Goal: Transaction & Acquisition: Purchase product/service

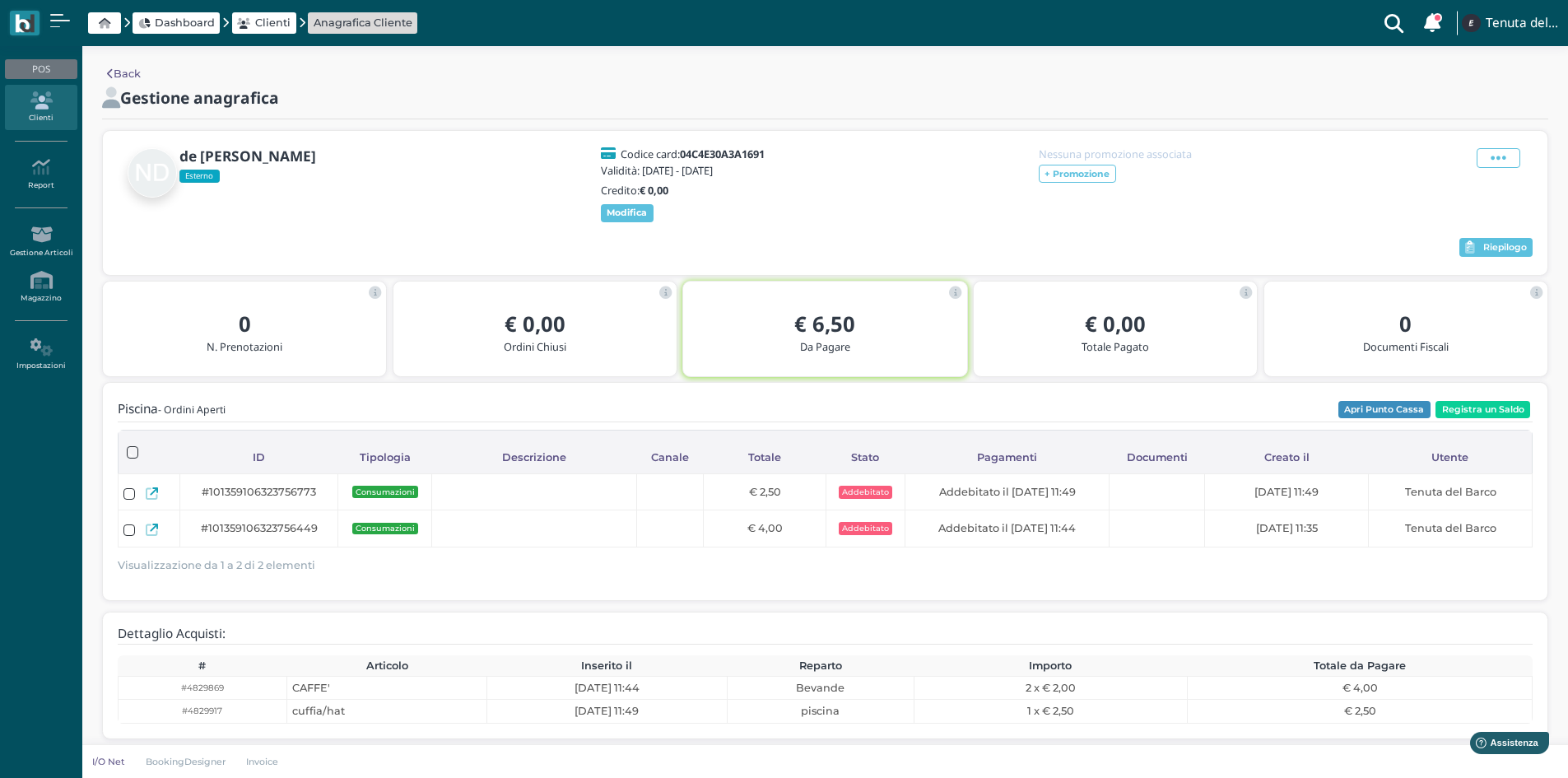
click at [106, 60] on div "Back Gestione anagrafica de siati pierri Esterno Codice card: 04C4E30A3A1691 Va…" at bounding box center [824, 417] width 1485 height 741
click at [120, 73] on link "Back" at bounding box center [124, 73] width 34 height 15
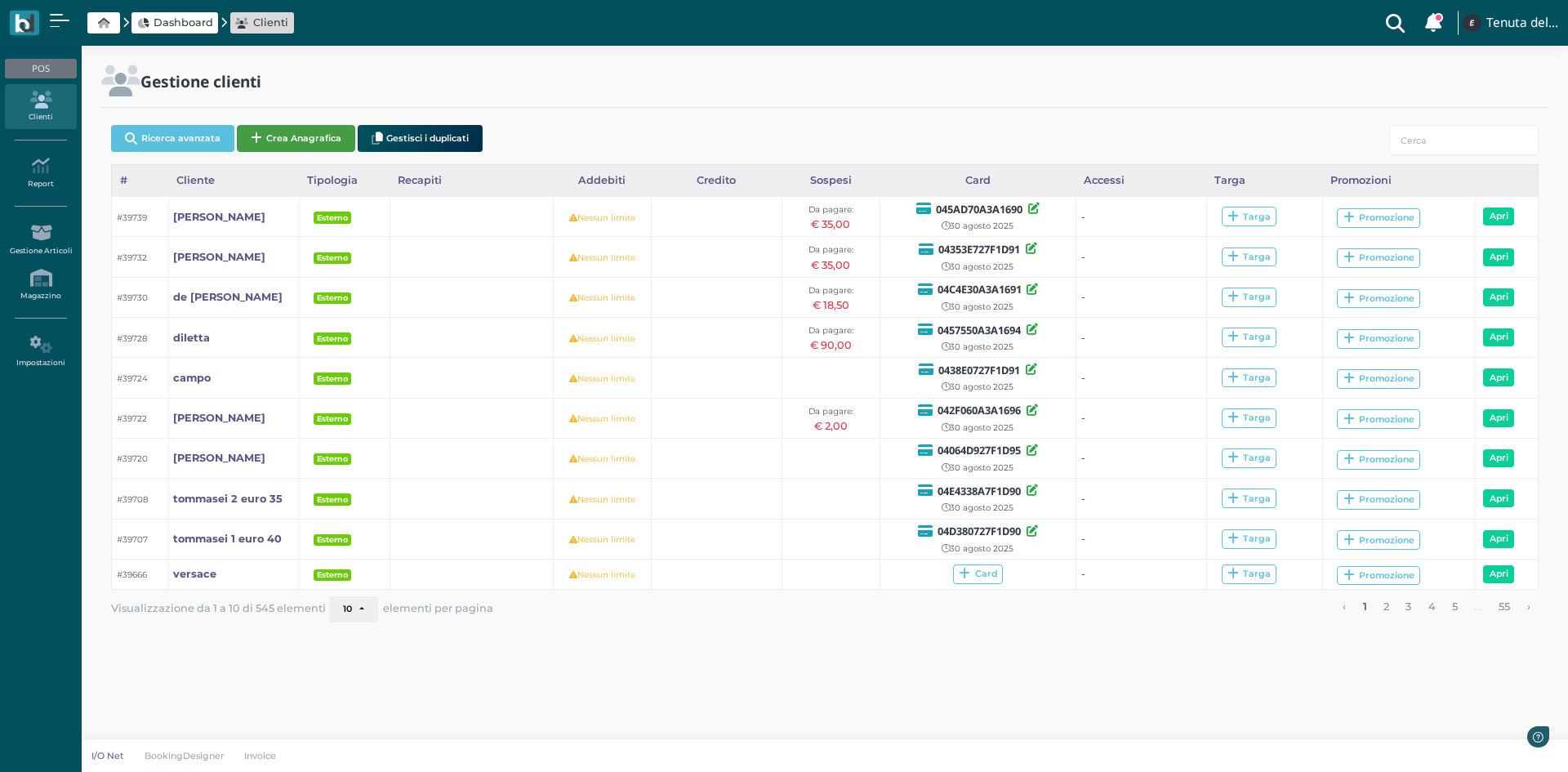
click at [312, 141] on button "Crea Anagrafica" at bounding box center [295, 138] width 118 height 27
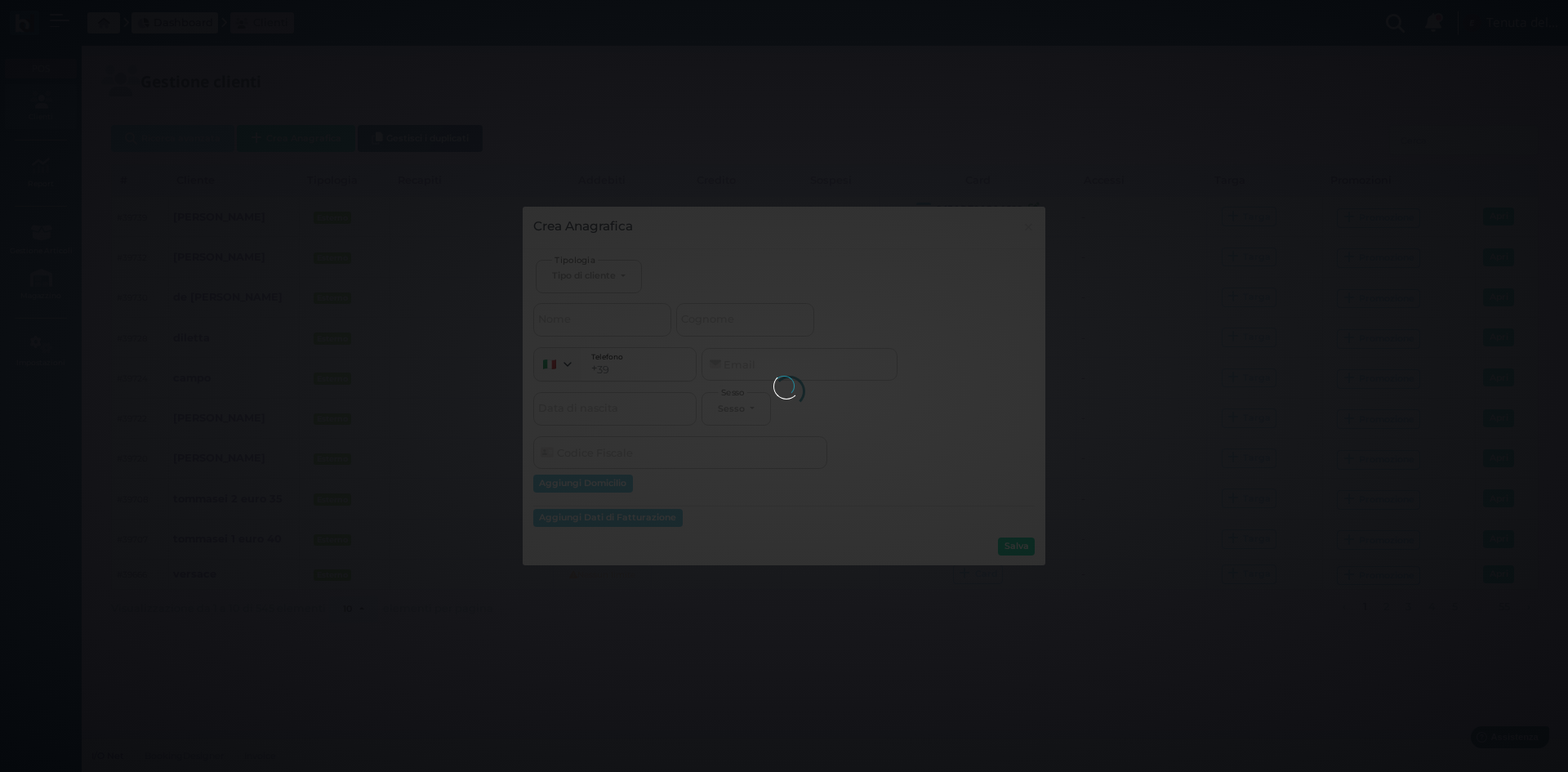
select select
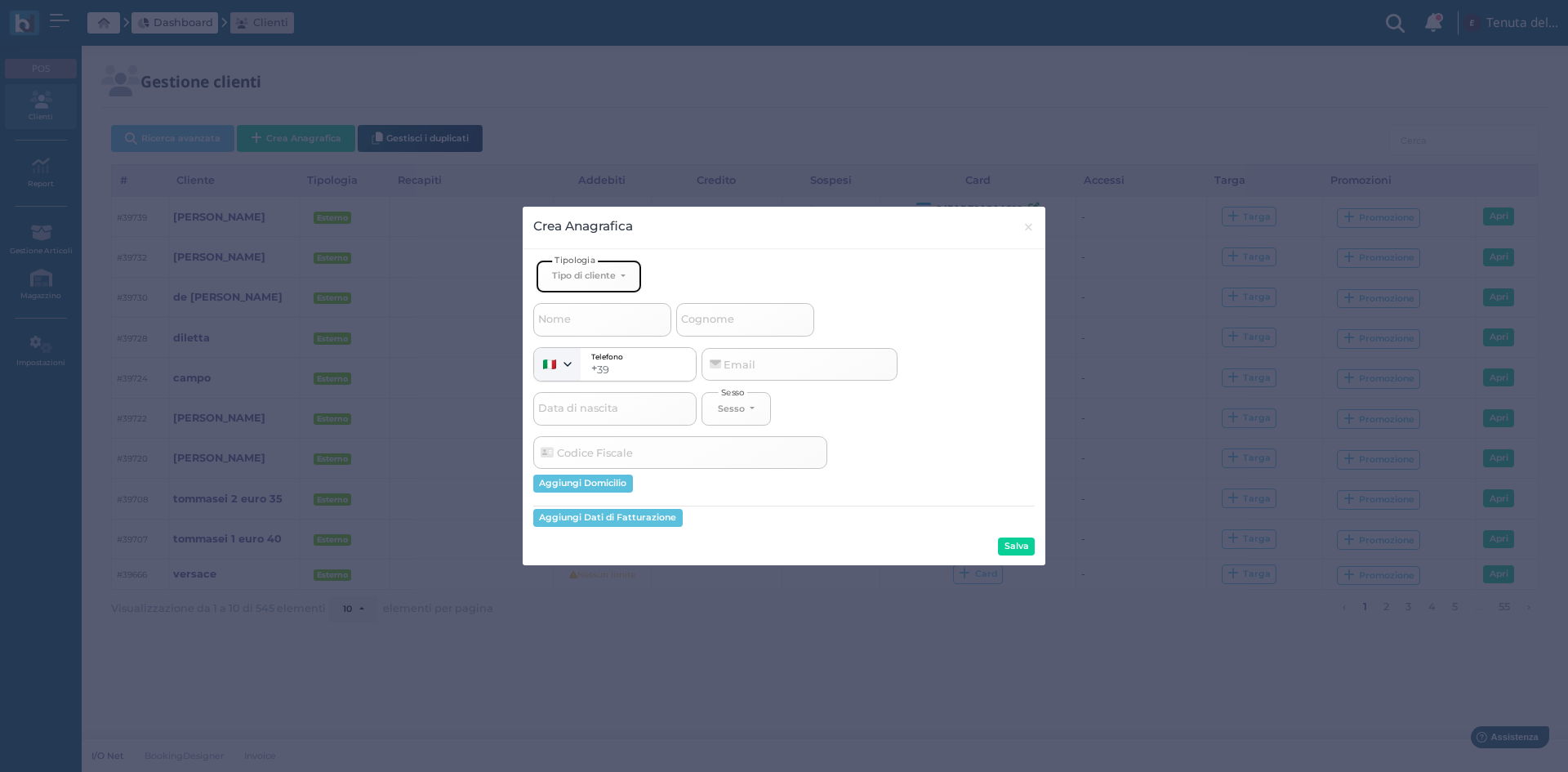
click at [597, 269] on div "Tipo di cliente" at bounding box center [583, 274] width 64 height 12
drag, startPoint x: 586, startPoint y: 327, endPoint x: 764, endPoint y: 360, distance: 181.0
click at [595, 333] on link "Esterno" at bounding box center [616, 330] width 159 height 19
select select "[object Object]"
select select
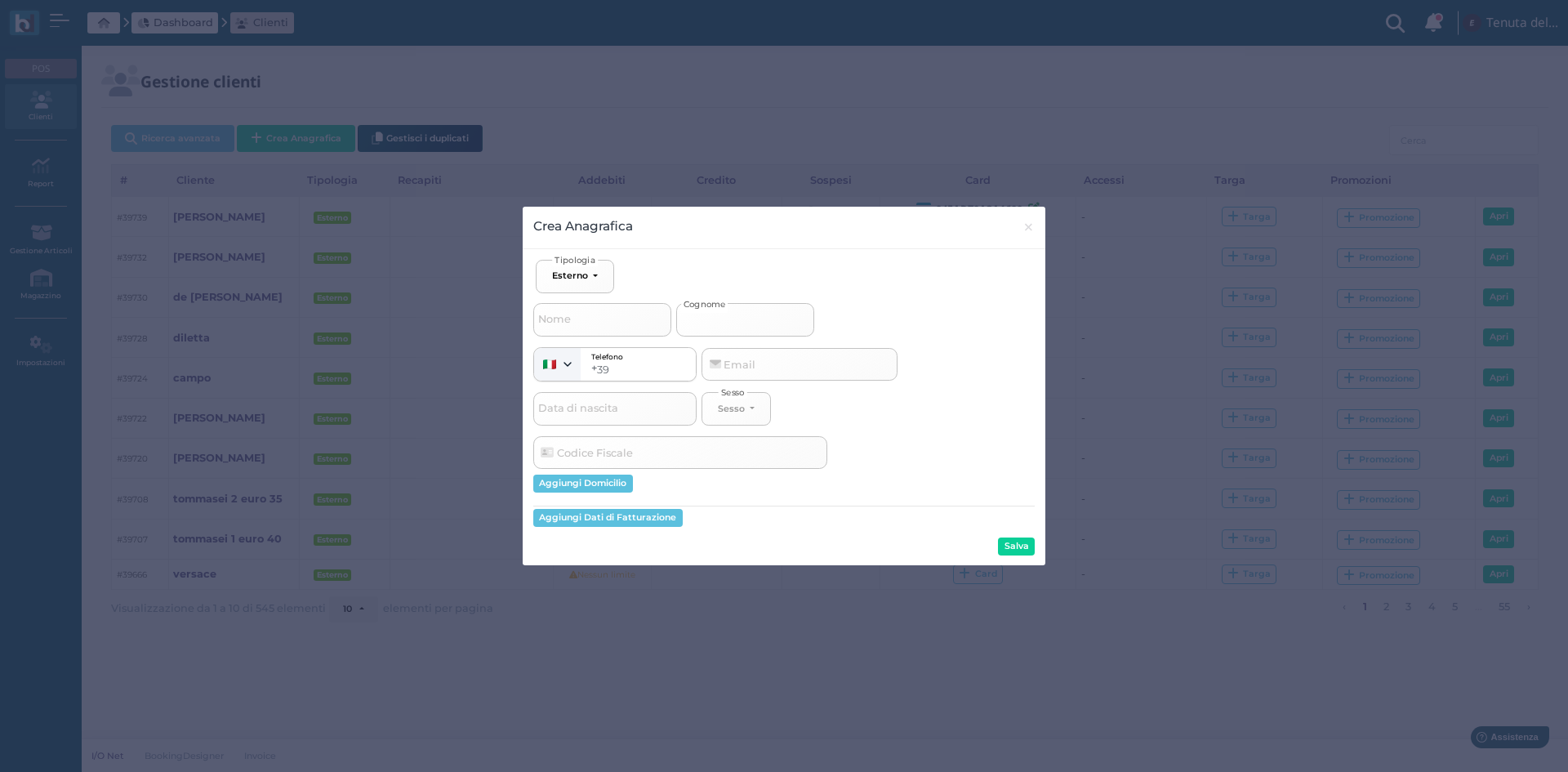
click at [746, 307] on input "Cognome" at bounding box center [745, 320] width 138 height 33
type input "v"
select select
type input "ve"
select select
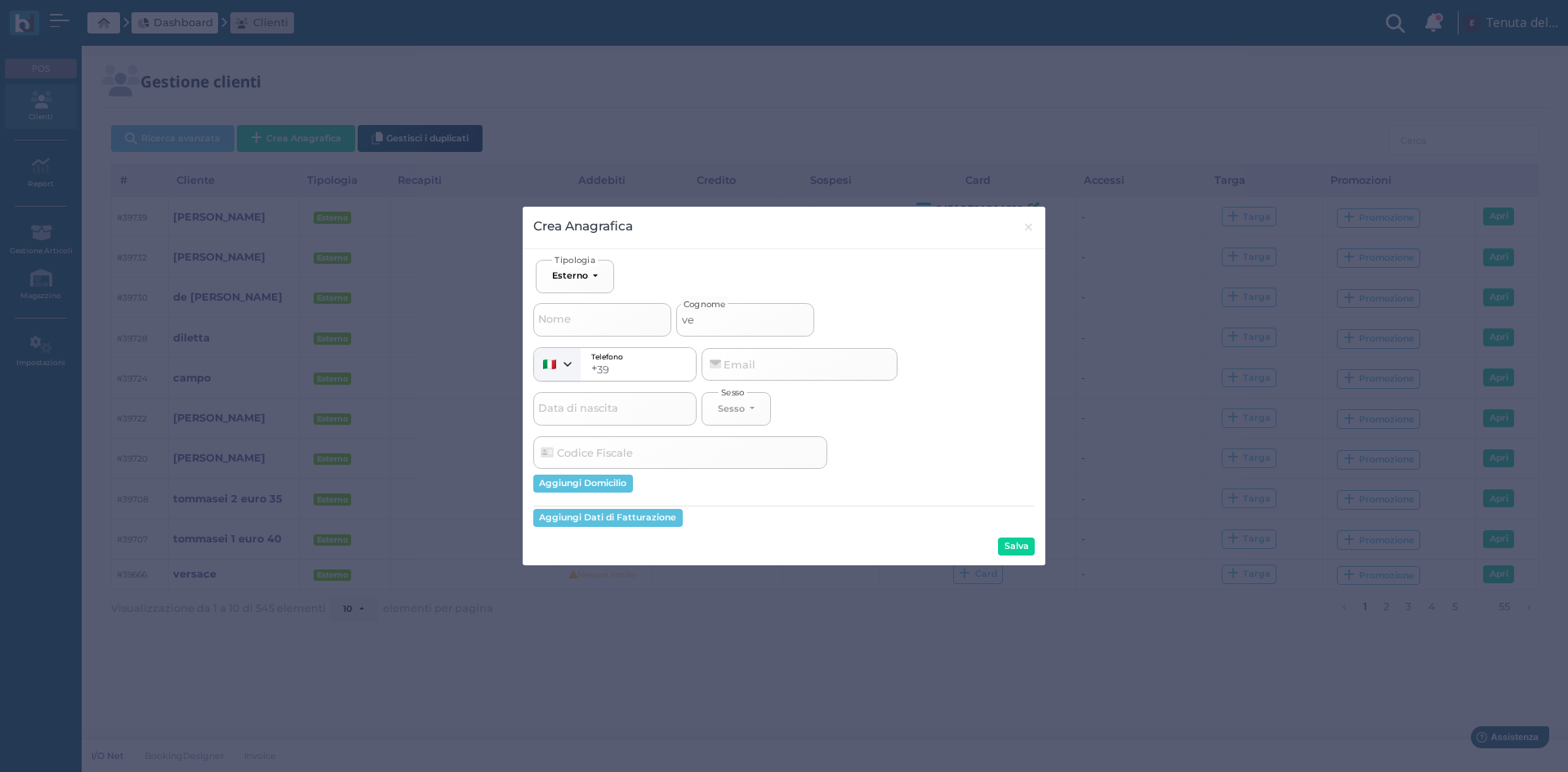
type input "ver"
select select
type input "vers"
select select
type input "versa"
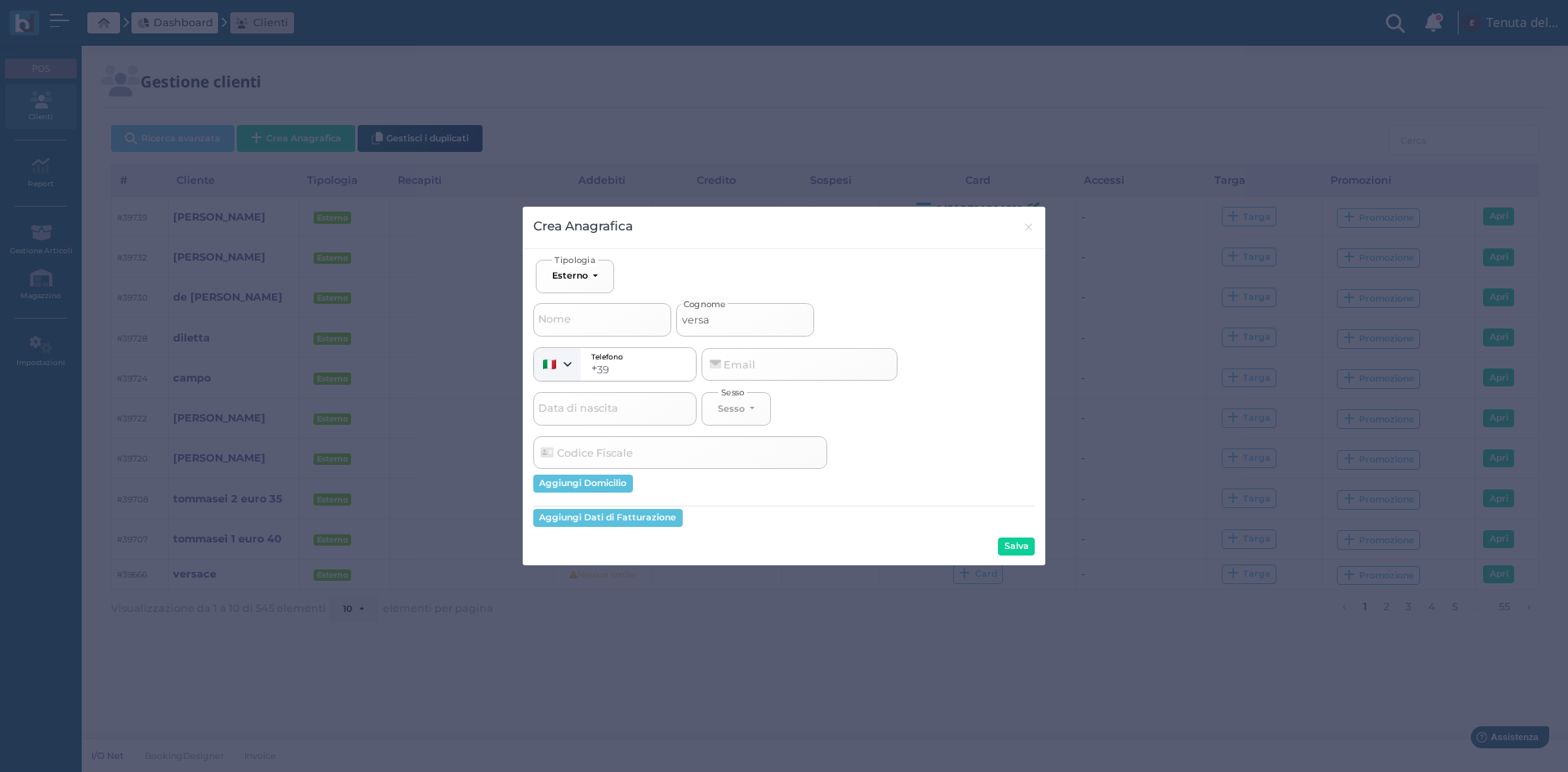
select select
type input "versac"
select select
type input "versace"
select select
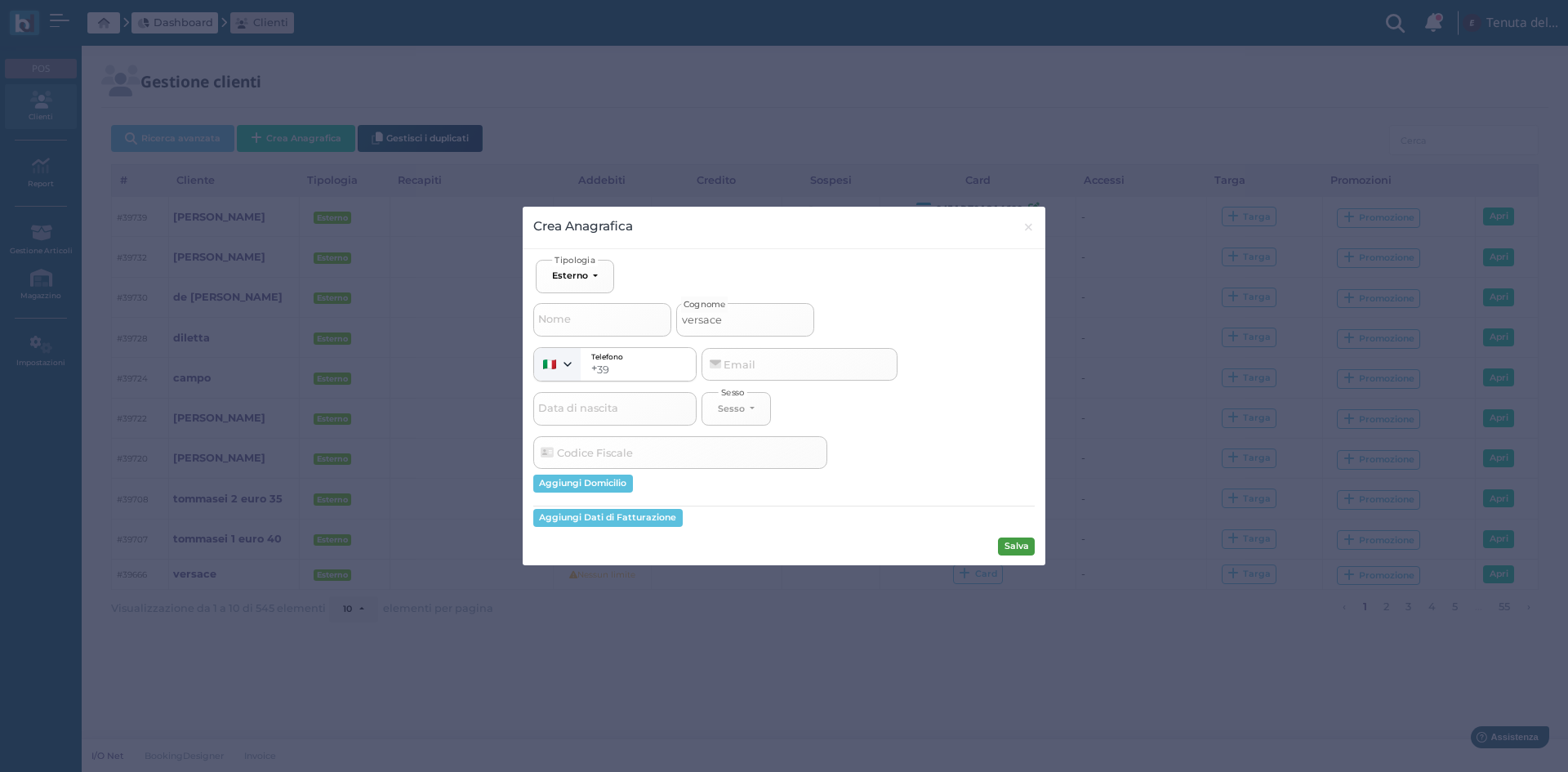
type input "versace"
click at [1029, 553] on button "Salva" at bounding box center [1016, 546] width 37 height 18
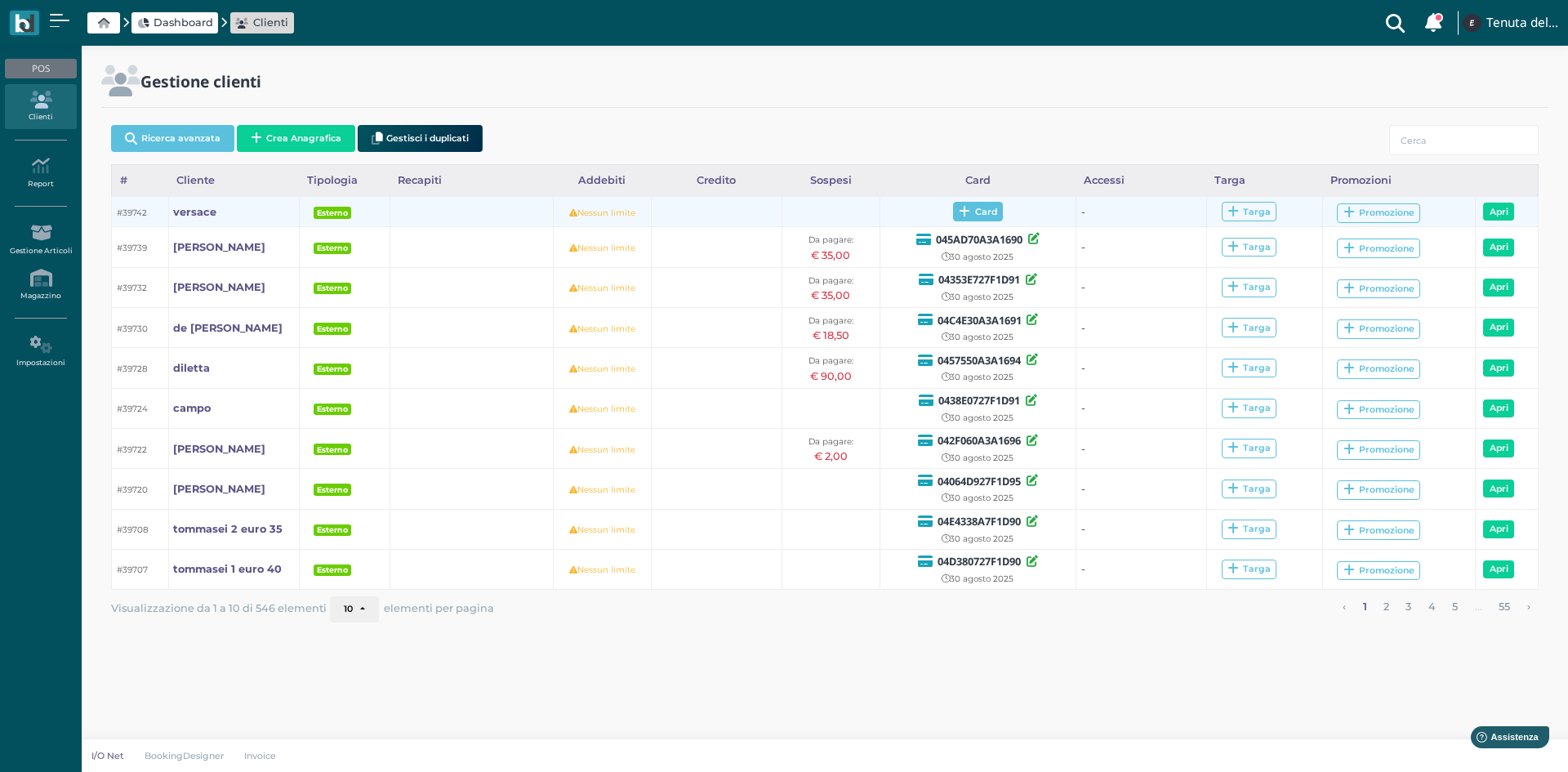
click at [982, 219] on span "Card" at bounding box center [977, 211] width 50 height 20
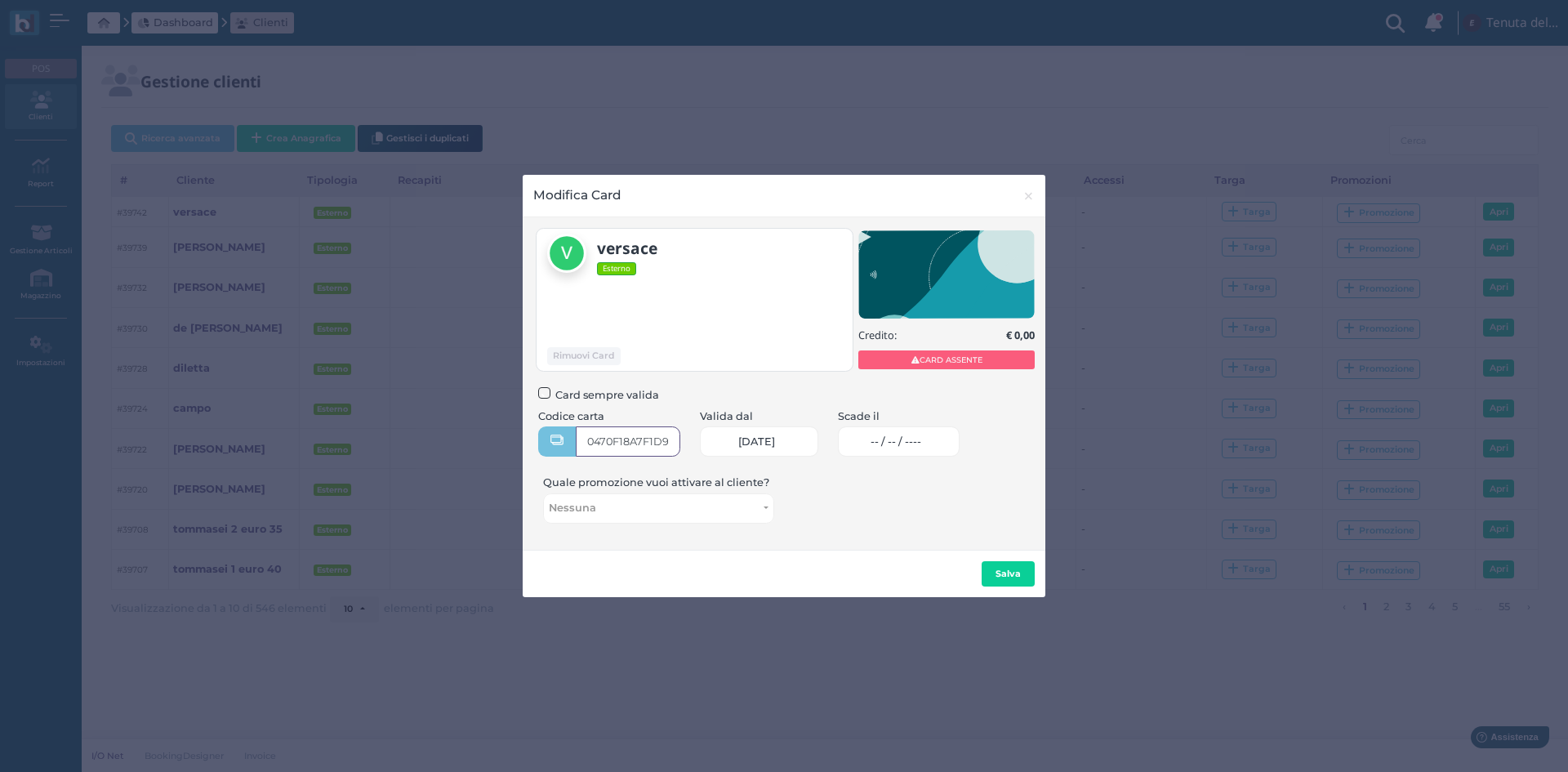
type input "0470F18A7F1D90"
click at [896, 433] on link "-- / -- / ----" at bounding box center [899, 441] width 122 height 30
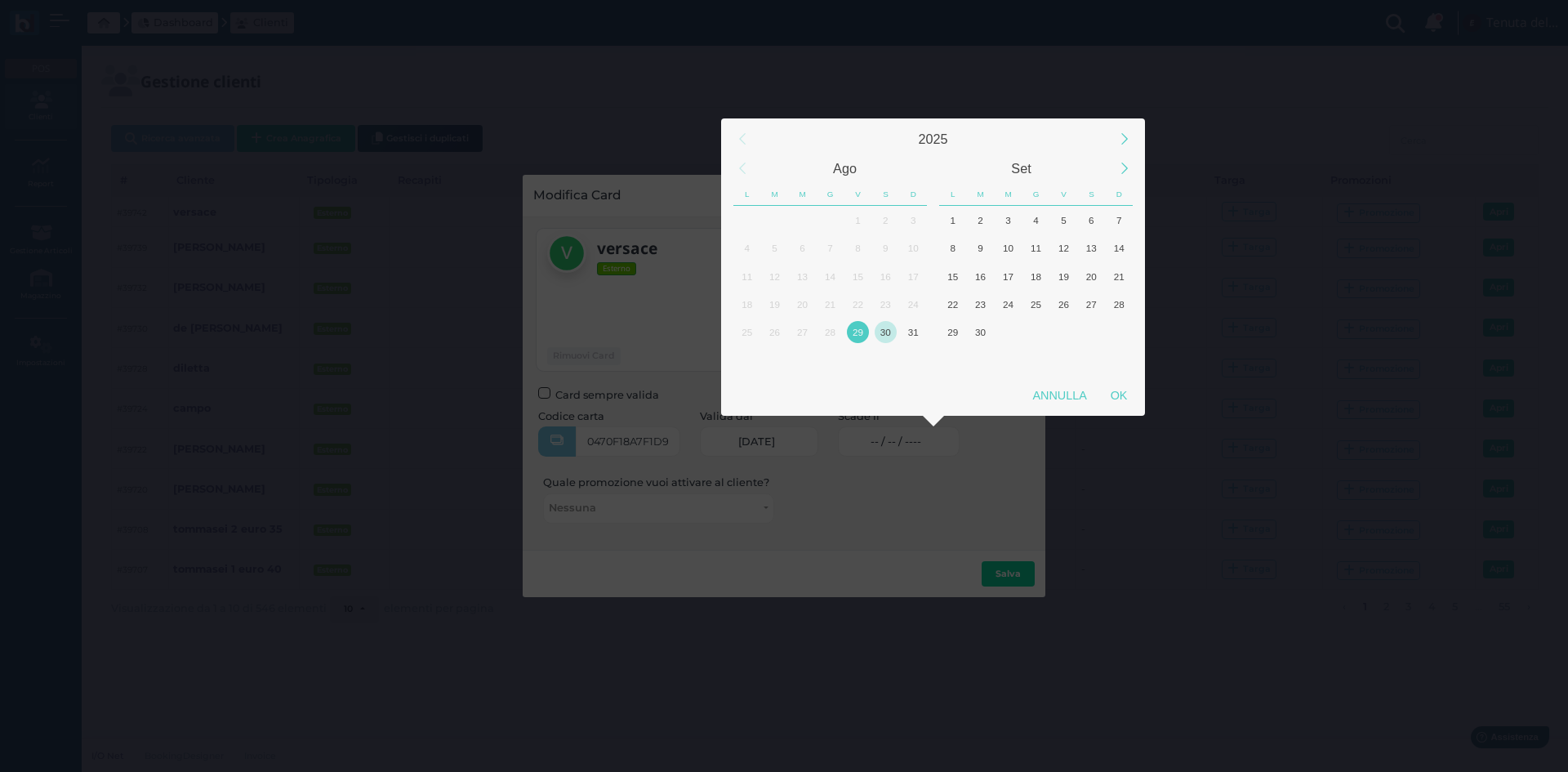
click at [892, 332] on div "30" at bounding box center [886, 331] width 22 height 22
click at [1134, 391] on div "OK" at bounding box center [1118, 395] width 41 height 30
type input "30/08/2025"
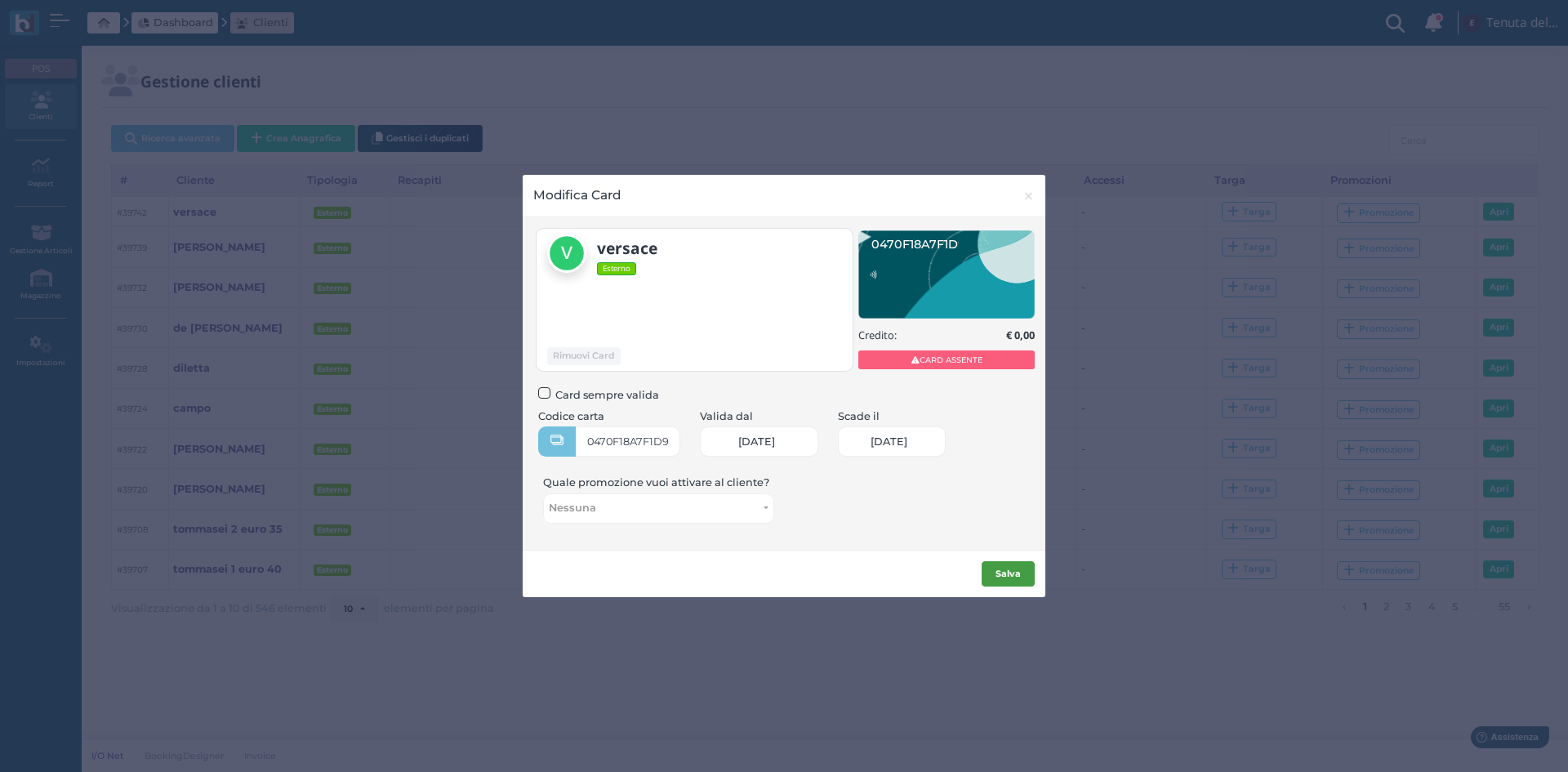
scroll to position [0, 71]
click at [999, 579] on button "Salva" at bounding box center [1008, 573] width 53 height 26
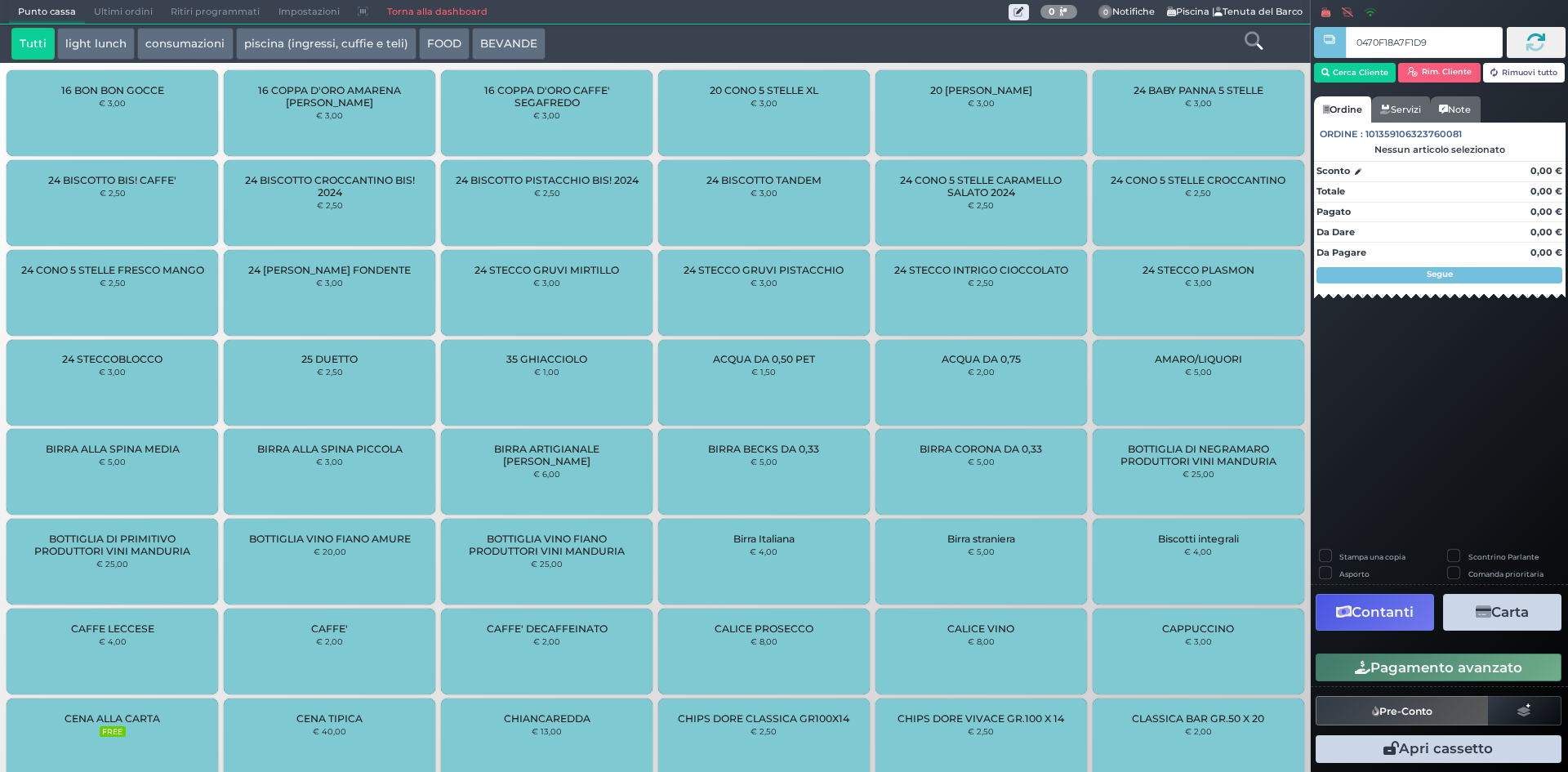
type input "0470F18A7F1D90"
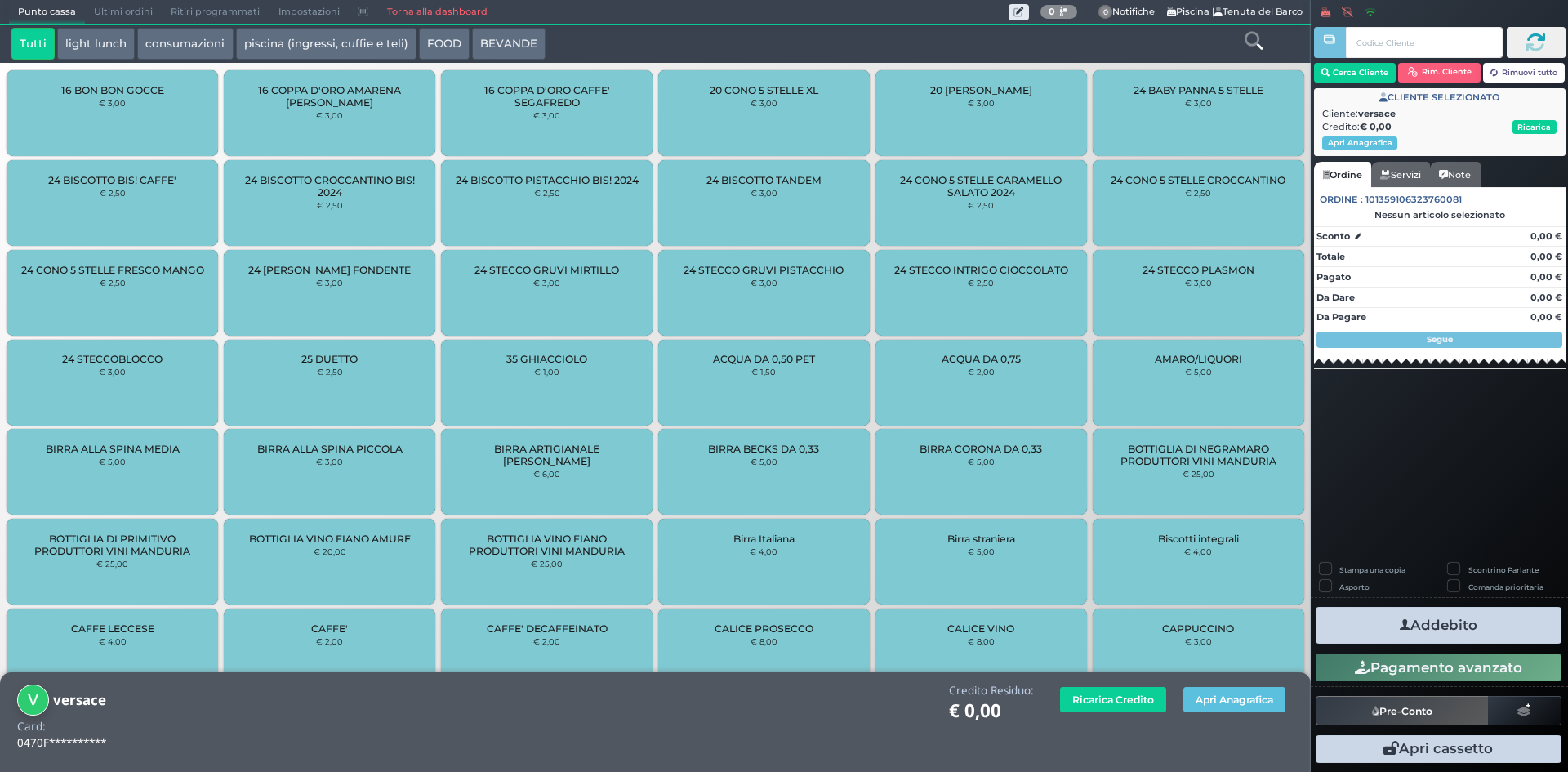
click at [273, 44] on button "piscina (ingressi, cuffie e teli)" at bounding box center [326, 44] width 181 height 33
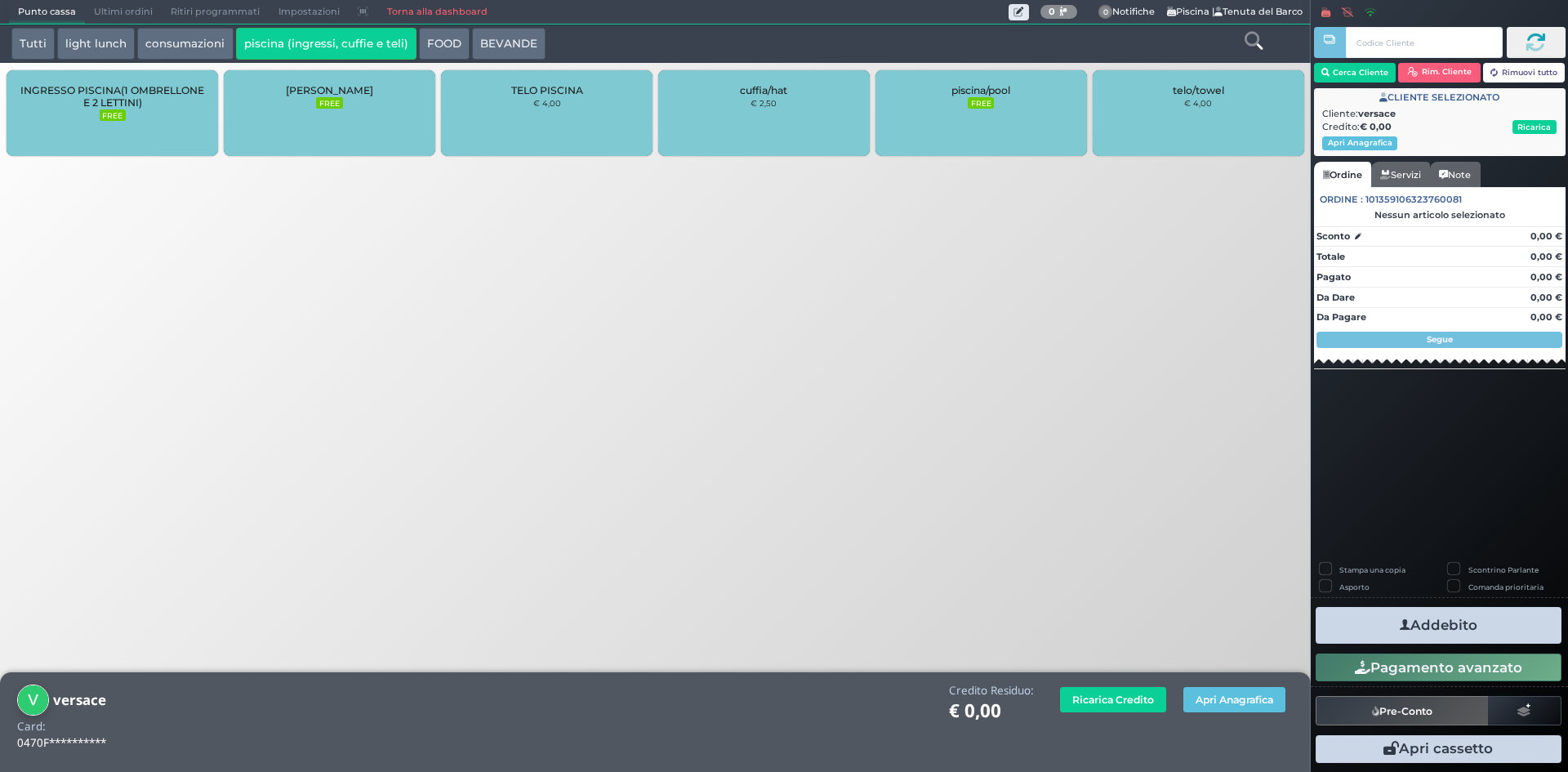
click at [142, 126] on div "INGRESSO PISCINA(1 OMBRELLONE E 2 LETTINI) FREE" at bounding box center [112, 113] width 211 height 86
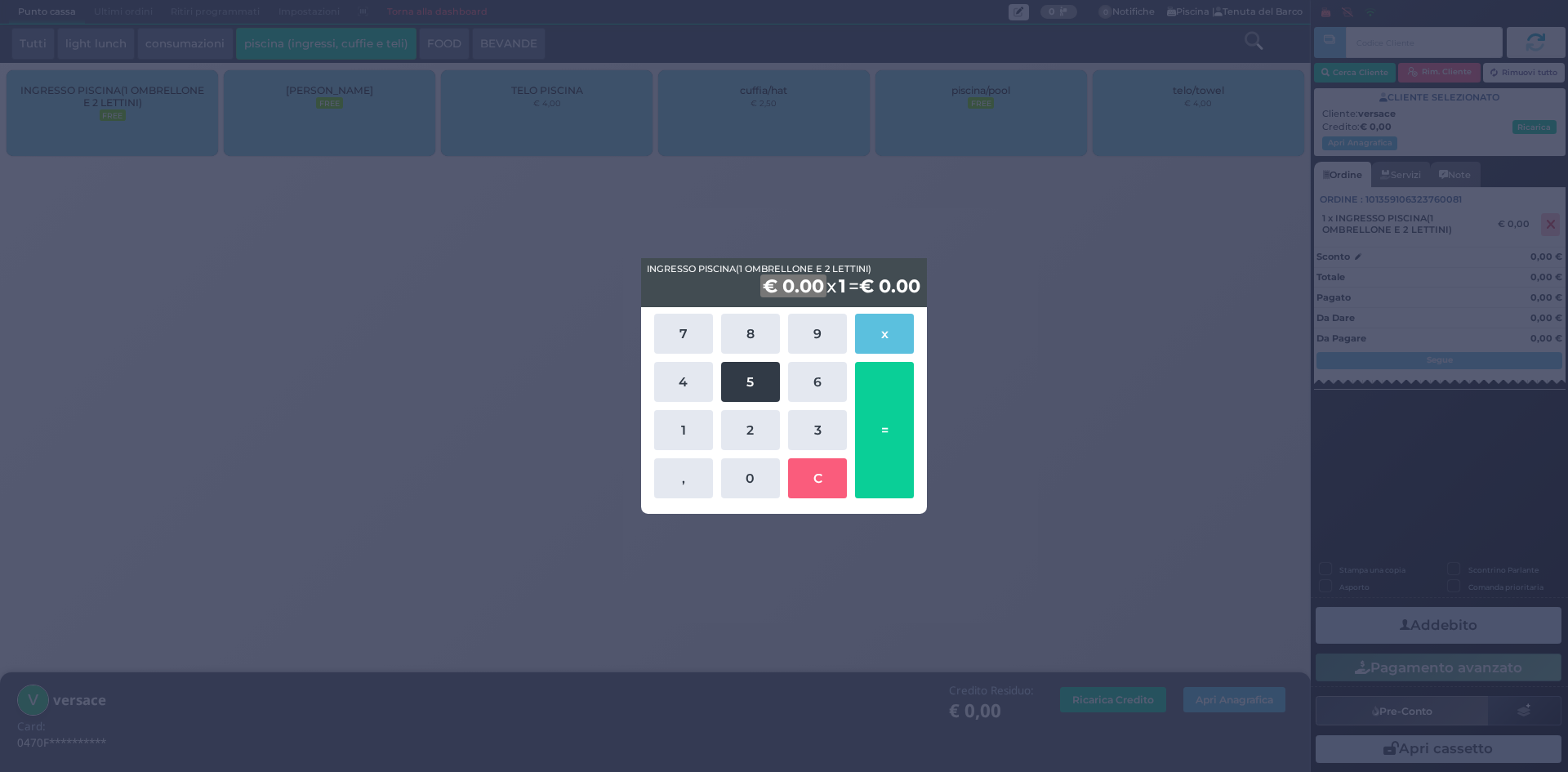
drag, startPoint x: 692, startPoint y: 429, endPoint x: 755, endPoint y: 390, distance: 74.1
click at [693, 429] on button "1" at bounding box center [683, 430] width 59 height 40
drag, startPoint x: 751, startPoint y: 380, endPoint x: 833, endPoint y: 403, distance: 85.2
click at [752, 380] on button "5" at bounding box center [751, 382] width 59 height 40
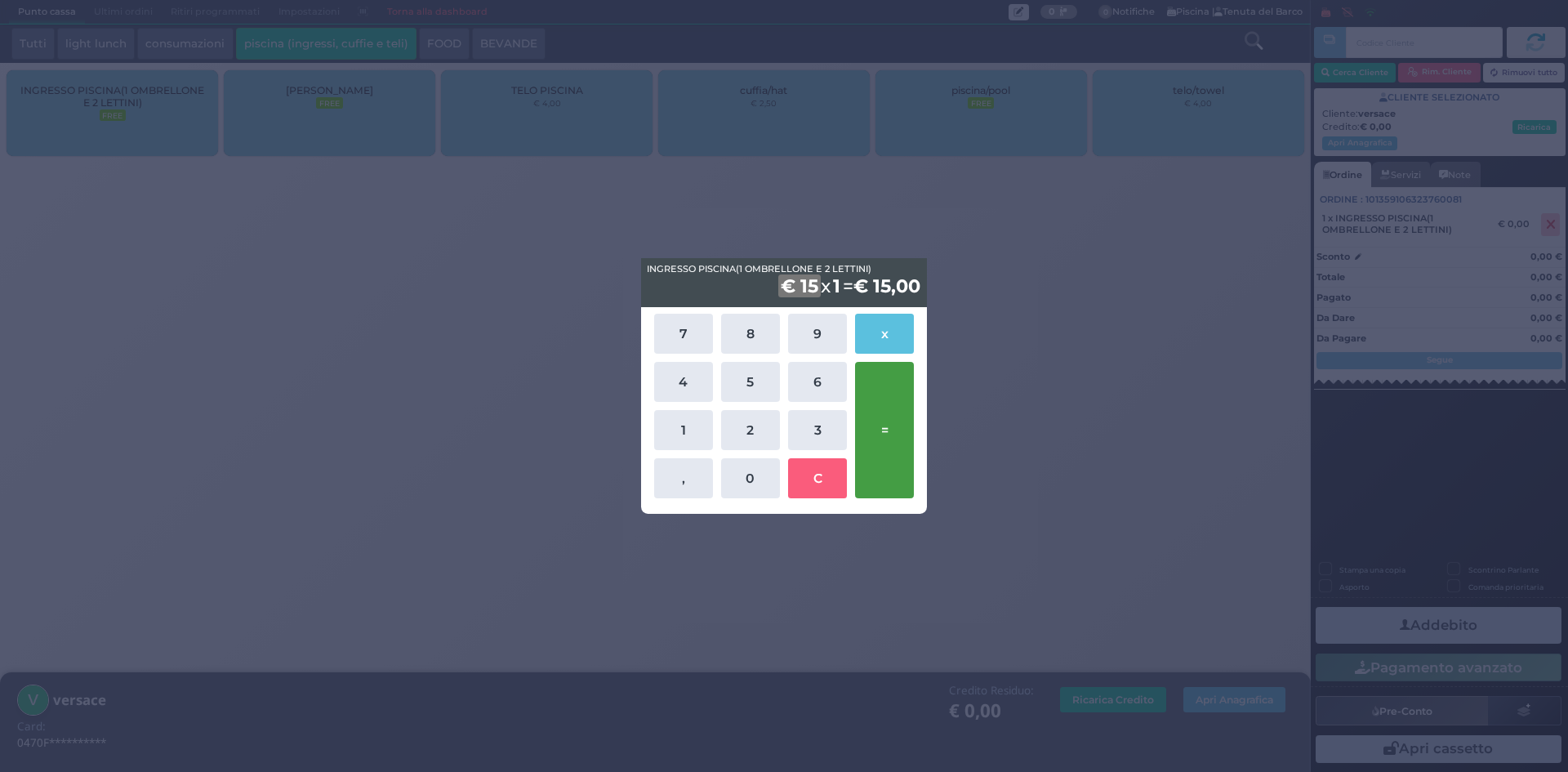
click at [877, 422] on button "=" at bounding box center [884, 430] width 59 height 136
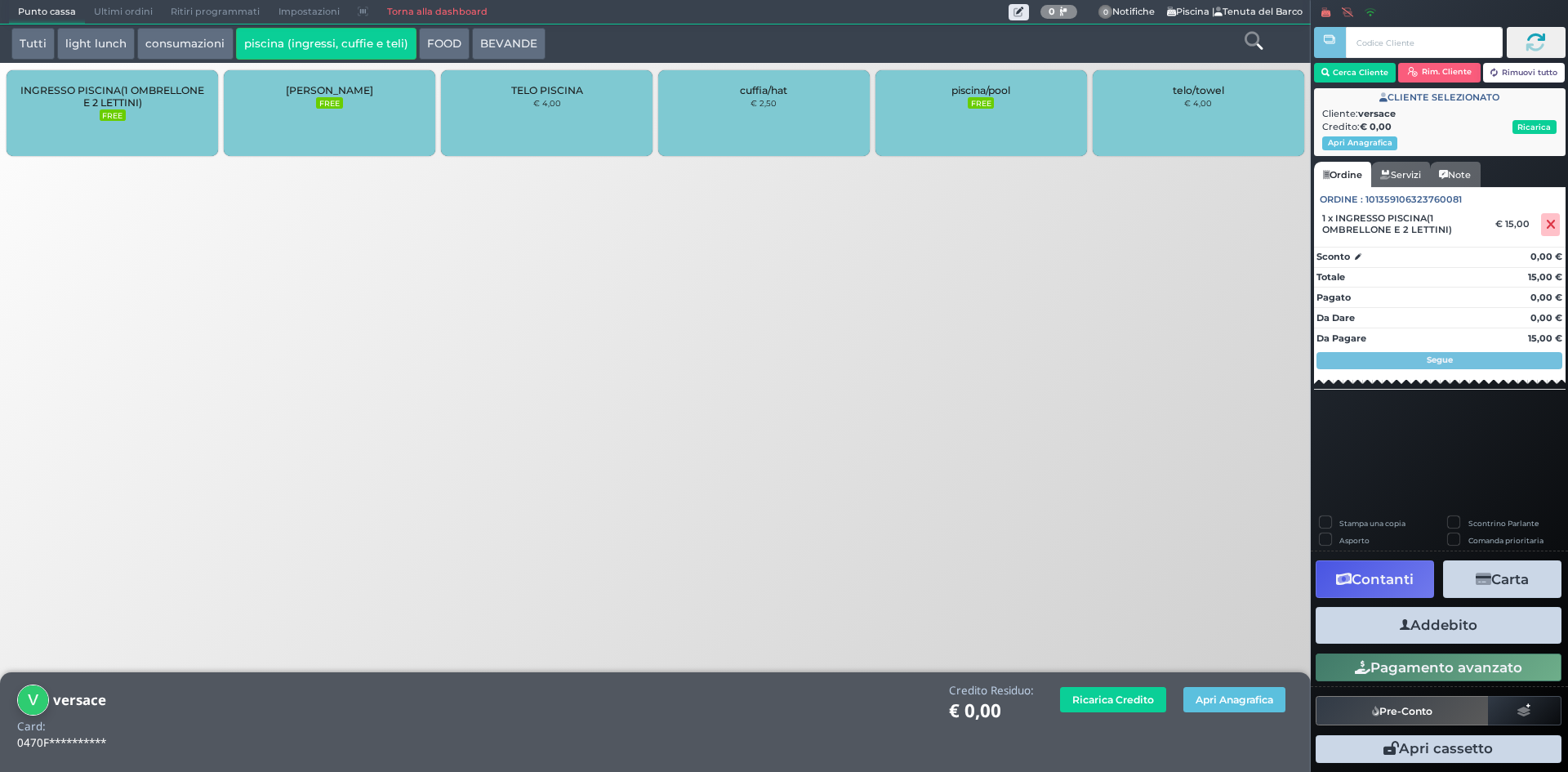
click at [1471, 641] on button "Addebito" at bounding box center [1439, 625] width 246 height 37
